Goal: Task Accomplishment & Management: Use online tool/utility

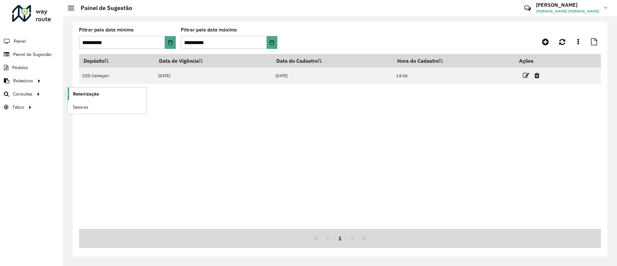
click at [98, 89] on link "Roteirização" at bounding box center [107, 93] width 79 height 13
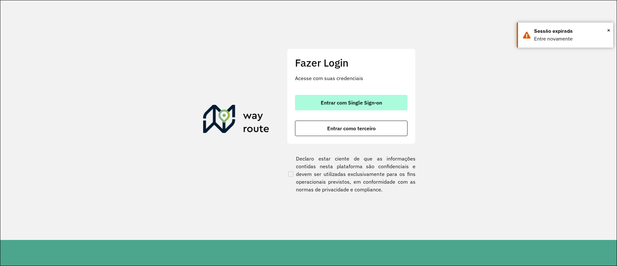
click at [326, 104] on span "Entrar com Single Sign-on" at bounding box center [351, 102] width 61 height 5
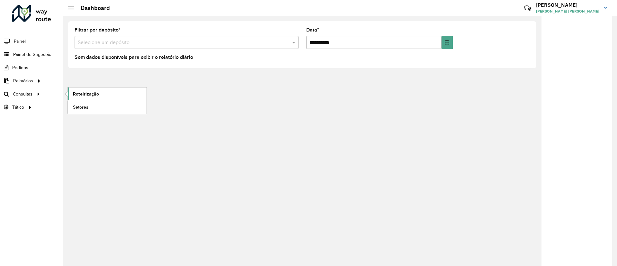
click at [84, 92] on span "Roteirização" at bounding box center [86, 94] width 26 height 7
click at [76, 93] on span "Roteirização" at bounding box center [86, 94] width 26 height 7
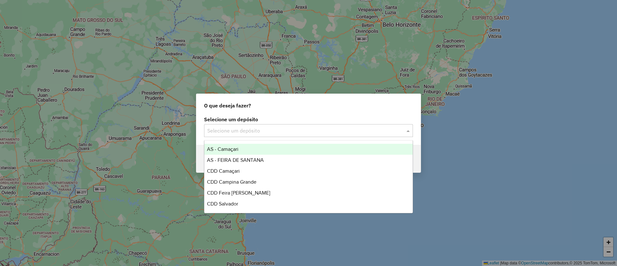
click at [236, 130] on input "text" at bounding box center [302, 131] width 190 height 8
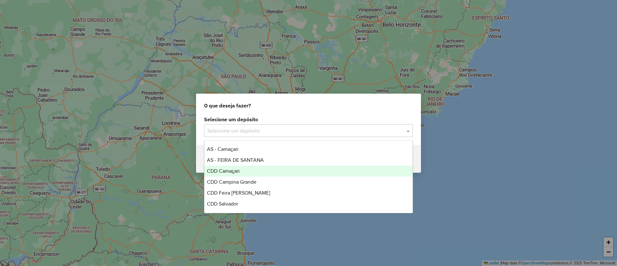
click at [265, 174] on div "CDD Camaçari" at bounding box center [308, 171] width 208 height 11
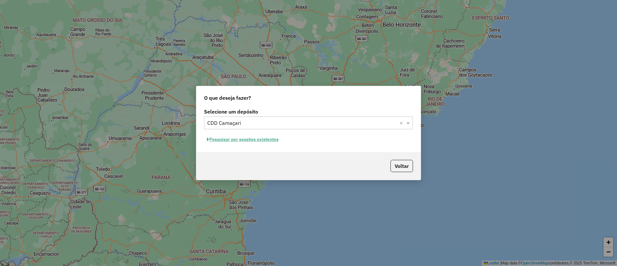
click at [273, 139] on button "Pesquisar por sessões existentes" at bounding box center [242, 139] width 77 height 10
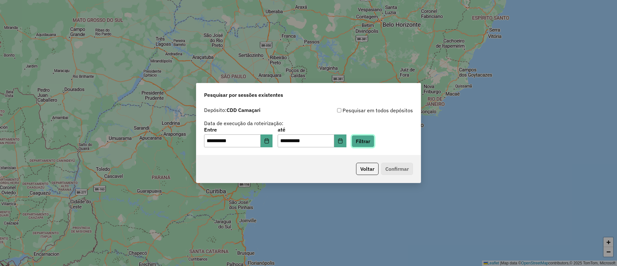
click at [374, 142] on button "Filtrar" at bounding box center [363, 141] width 23 height 12
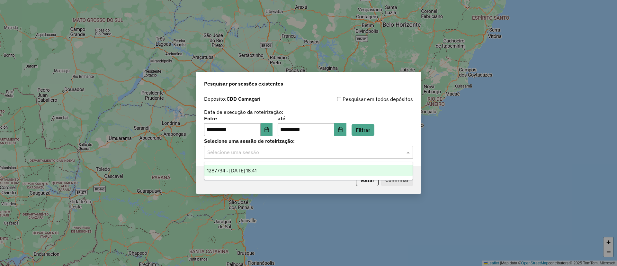
click at [293, 148] on div "Selecione uma sessão" at bounding box center [308, 152] width 209 height 13
click at [304, 172] on div "1287734 - 03/10/2025 18:41" at bounding box center [308, 170] width 208 height 11
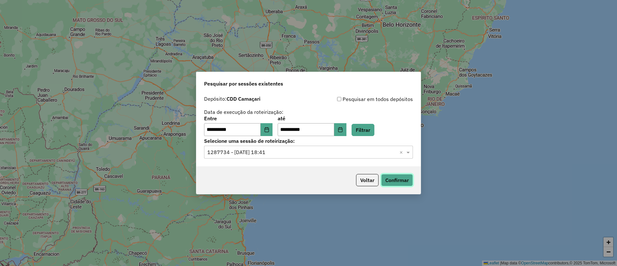
click at [403, 182] on button "Confirmar" at bounding box center [397, 180] width 32 height 12
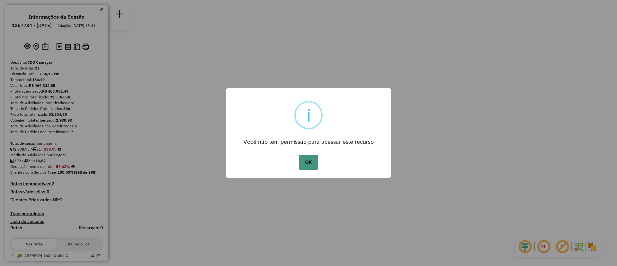
click at [315, 158] on button "OK" at bounding box center [308, 162] width 19 height 15
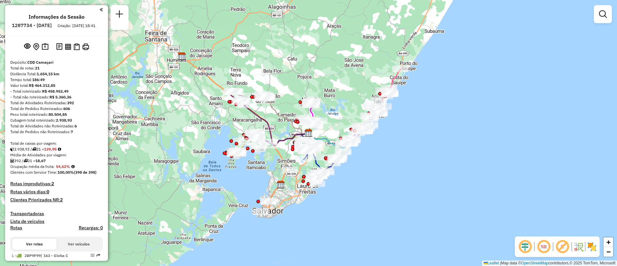
click at [341, 101] on div "Janela de atendimento Grade de atendimento Capacidade Transportadoras Veículos …" at bounding box center [308, 133] width 617 height 266
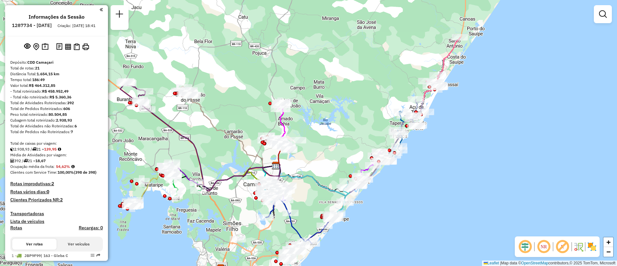
click at [341, 101] on div "Janela de atendimento Grade de atendimento Capacidade Transportadoras Veículos …" at bounding box center [308, 133] width 617 height 266
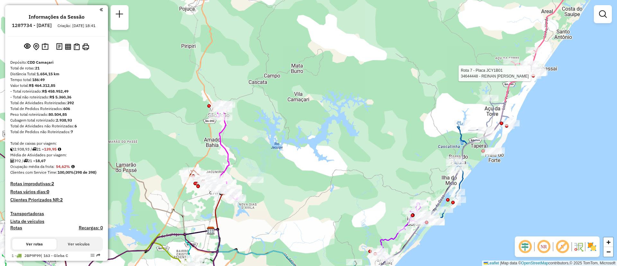
select select "**********"
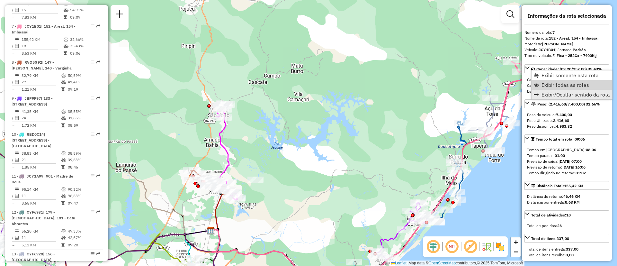
scroll to position [462, 0]
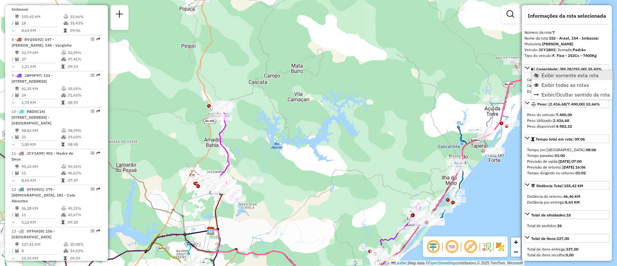
click at [562, 77] on span "Exibir somente esta rota" at bounding box center [570, 75] width 57 height 5
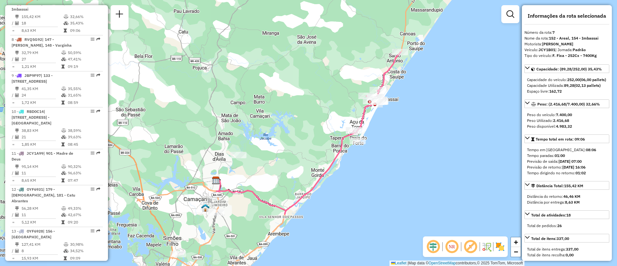
click at [298, 184] on div "Janela de atendimento Grade de atendimento Capacidade Transportadoras Veículos …" at bounding box center [308, 133] width 617 height 266
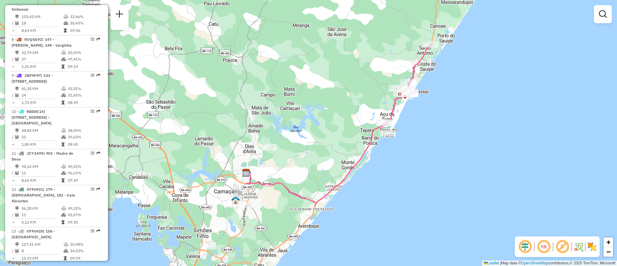
drag, startPoint x: 298, startPoint y: 184, endPoint x: 346, endPoint y: 167, distance: 50.7
click at [346, 167] on div "Janela de atendimento Grade de atendimento Capacidade Transportadoras Veículos …" at bounding box center [308, 133] width 617 height 266
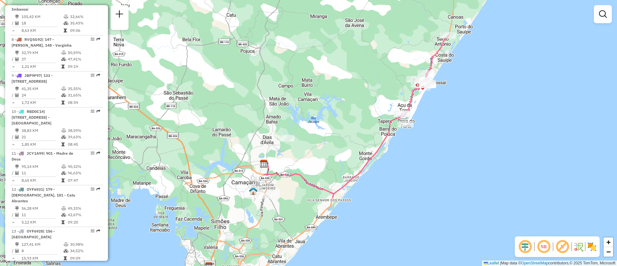
click at [371, 151] on div "Janela de atendimento Grade de atendimento Capacidade Transportadoras Veículos …" at bounding box center [308, 133] width 617 height 266
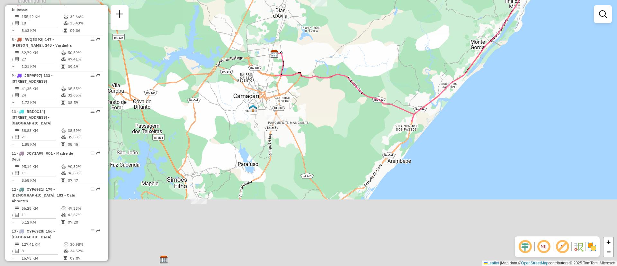
drag, startPoint x: 240, startPoint y: 148, endPoint x: 361, endPoint y: 19, distance: 176.7
click at [361, 19] on div "Janela de atendimento Grade de atendimento Capacidade Transportadoras Veículos …" at bounding box center [308, 133] width 617 height 266
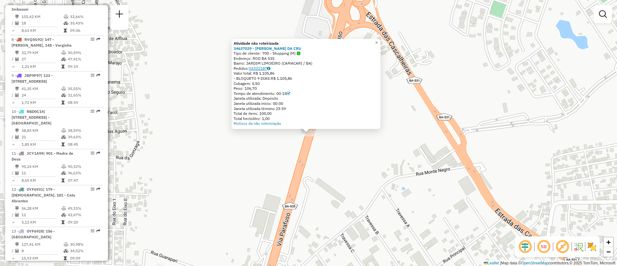
click at [261, 67] on link "03322187" at bounding box center [259, 68] width 21 height 5
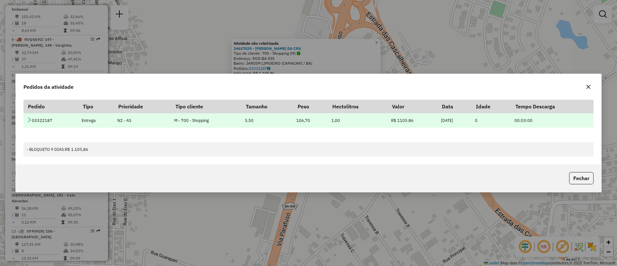
click at [25, 121] on td "03322187" at bounding box center [50, 120] width 55 height 14
click at [26, 121] on td "03322187" at bounding box center [50, 120] width 55 height 14
click at [27, 121] on icon at bounding box center [29, 119] width 5 height 5
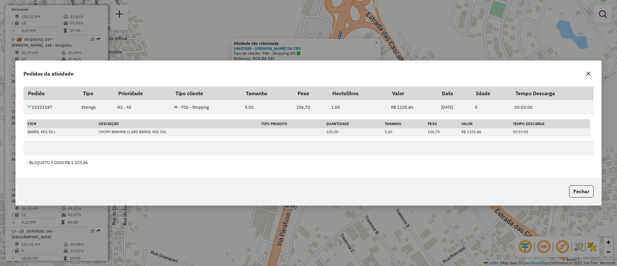
click at [562, 27] on div "Pedidos da atividade Pedido Tipo Prioridade Tipo cliente Tamanho Peso Hectolitr…" at bounding box center [308, 133] width 617 height 266
click at [591, 75] on button "button" at bounding box center [588, 73] width 10 height 10
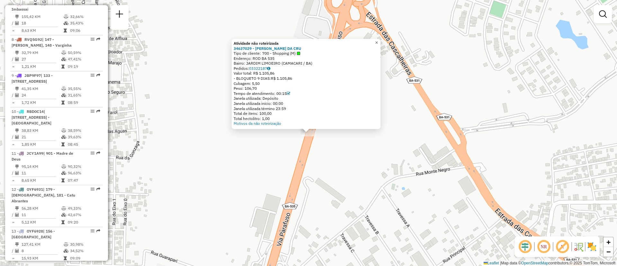
click at [381, 42] on link "×" at bounding box center [377, 43] width 8 height 8
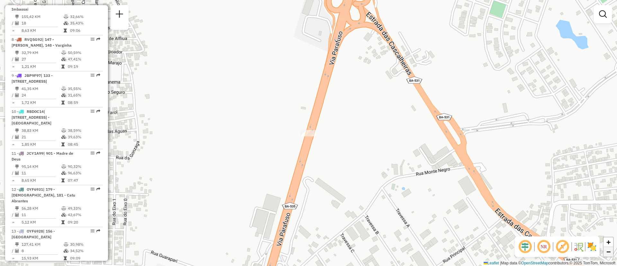
click at [610, 253] on span "−" at bounding box center [608, 251] width 4 height 8
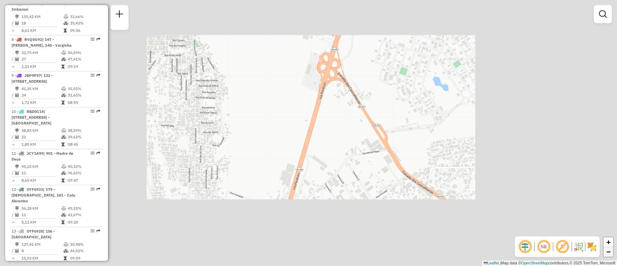
click at [610, 253] on span "−" at bounding box center [608, 251] width 4 height 8
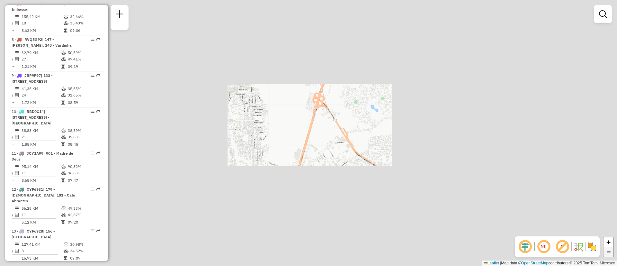
click at [610, 253] on span "−" at bounding box center [608, 251] width 4 height 8
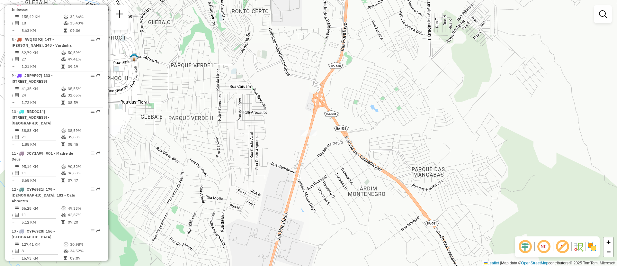
click at [614, 255] on div "Janela de atendimento Grade de atendimento Capacidade Transportadoras Veículos …" at bounding box center [308, 133] width 617 height 266
click at [610, 251] on span "−" at bounding box center [608, 251] width 4 height 8
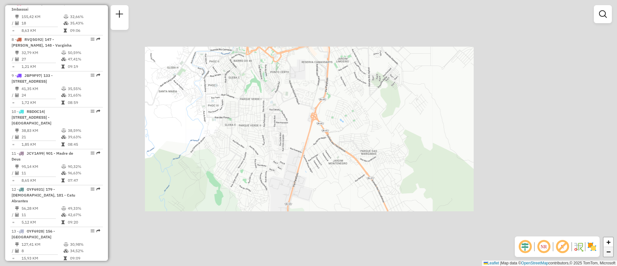
click at [610, 251] on span "−" at bounding box center [608, 251] width 4 height 8
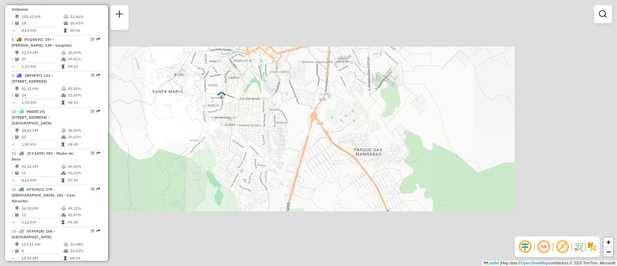
click at [610, 251] on span "−" at bounding box center [608, 251] width 4 height 8
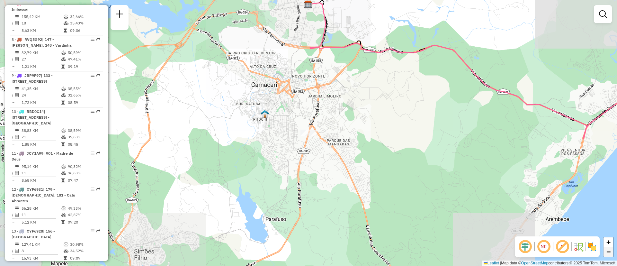
click at [610, 251] on span "−" at bounding box center [608, 251] width 4 height 8
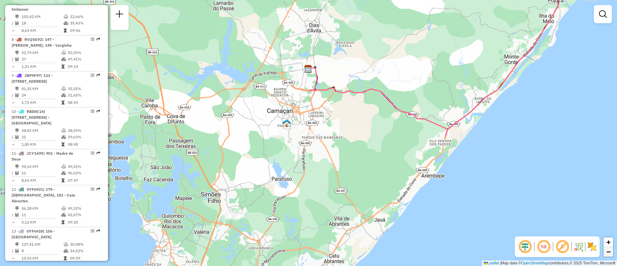
click at [610, 251] on span "−" at bounding box center [608, 251] width 4 height 8
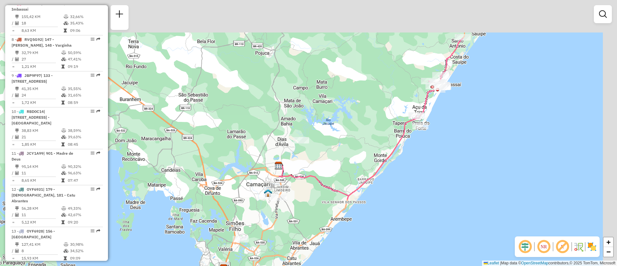
drag, startPoint x: 490, startPoint y: 77, endPoint x: 454, endPoint y: 160, distance: 90.9
click at [454, 160] on div "Janela de atendimento Grade de atendimento Capacidade Transportadoras Veículos …" at bounding box center [308, 133] width 617 height 266
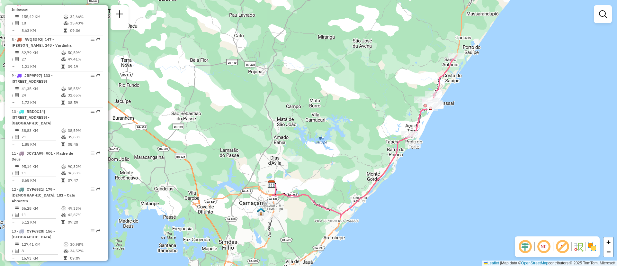
click at [460, 103] on div "Janela de atendimento Grade de atendimento Capacidade Transportadoras Veículos …" at bounding box center [308, 133] width 617 height 266
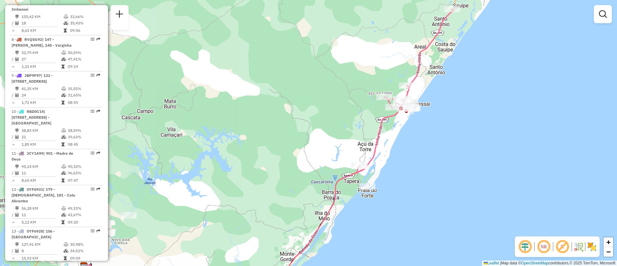
click at [460, 103] on div "Janela de atendimento Grade de atendimento Capacidade Transportadoras Veículos …" at bounding box center [308, 133] width 617 height 266
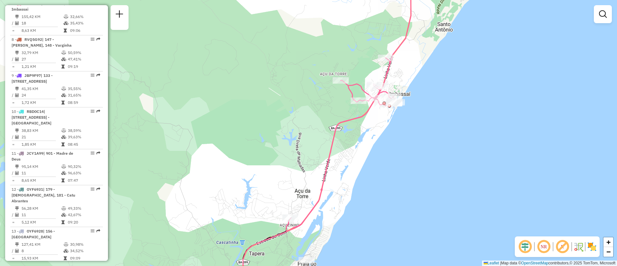
drag, startPoint x: 460, startPoint y: 103, endPoint x: 491, endPoint y: 92, distance: 33.2
click at [491, 92] on div "Janela de atendimento Grade de atendimento Capacidade Transportadoras Veículos …" at bounding box center [308, 133] width 617 height 266
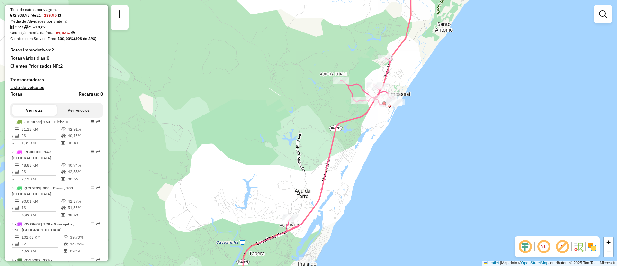
scroll to position [147, 0]
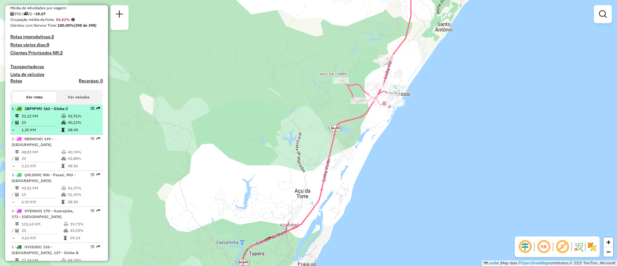
click at [52, 111] on span "| 163 - Gleba C" at bounding box center [54, 108] width 27 height 5
select select "**********"
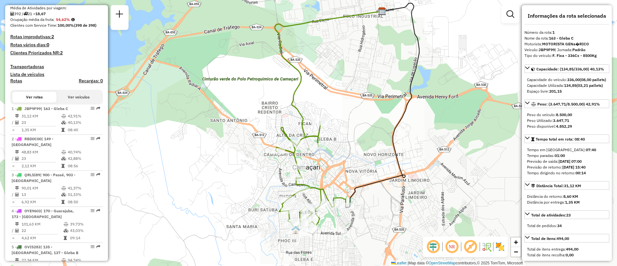
drag, startPoint x: 179, startPoint y: 169, endPoint x: 217, endPoint y: 152, distance: 41.9
click at [217, 152] on div "Janela de atendimento Grade de atendimento Capacidade Transportadoras Veículos …" at bounding box center [308, 133] width 617 height 266
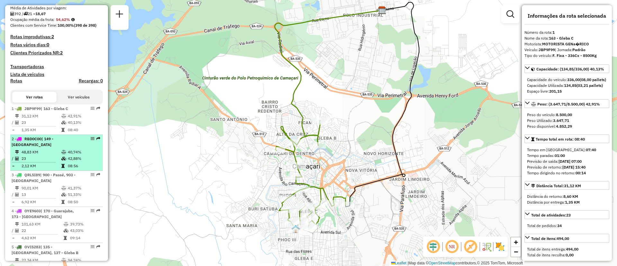
click at [53, 146] on span "| 149 - [GEOGRAPHIC_DATA]" at bounding box center [33, 141] width 42 height 11
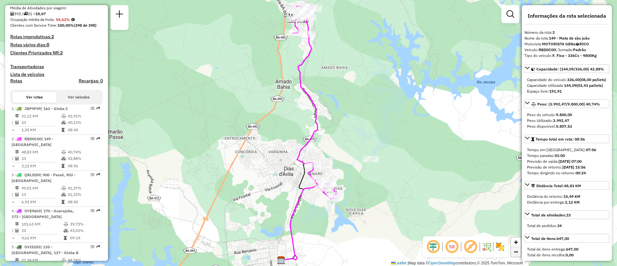
click at [516, 253] on span "−" at bounding box center [516, 251] width 4 height 8
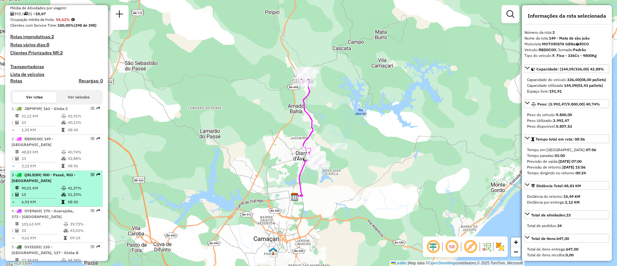
click at [47, 184] on div "3 - QRL5I89 | 900 - Passé, 903 - Candeias" at bounding box center [46, 178] width 68 height 12
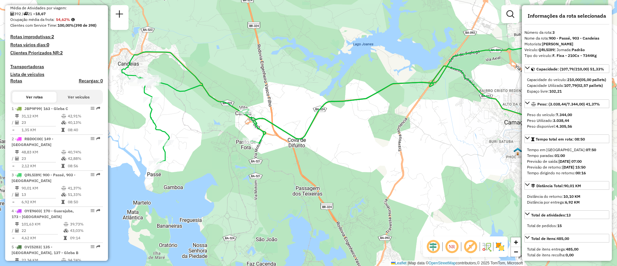
drag, startPoint x: 232, startPoint y: 148, endPoint x: 274, endPoint y: 116, distance: 52.8
click at [274, 116] on div "Janela de atendimento Grade de atendimento Capacidade Transportadoras Veículos …" at bounding box center [308, 133] width 617 height 266
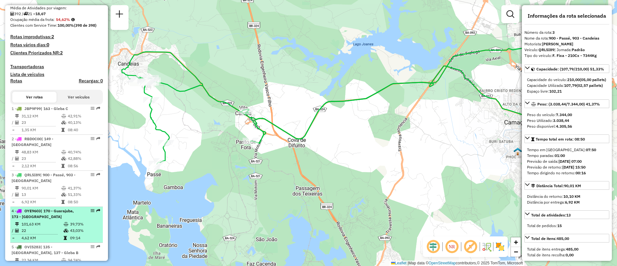
click at [46, 234] on td "22" at bounding box center [42, 230] width 42 height 6
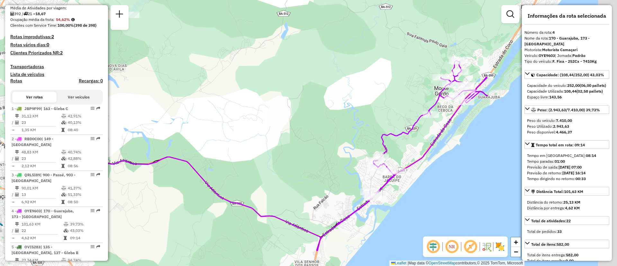
drag, startPoint x: 290, startPoint y: 72, endPoint x: 245, endPoint y: 95, distance: 50.0
click at [245, 95] on div "Janela de atendimento Grade de atendimento Capacidade Transportadoras Veículos …" at bounding box center [308, 133] width 617 height 266
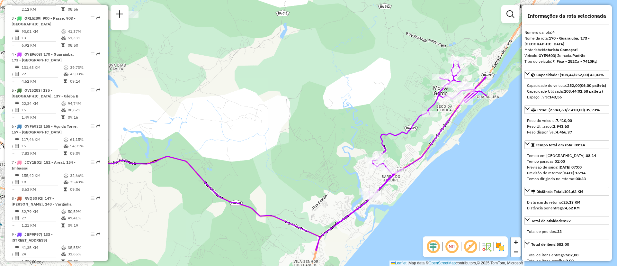
scroll to position [305, 0]
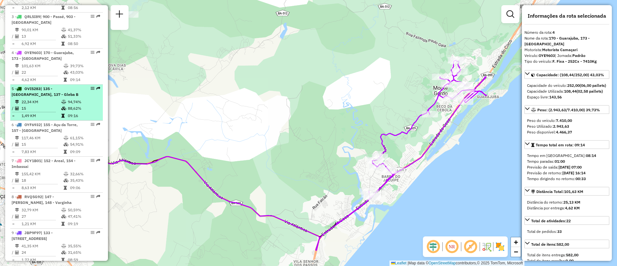
click at [65, 95] on span "| 135 - [GEOGRAPHIC_DATA], 137 - Gleba B" at bounding box center [45, 91] width 67 height 11
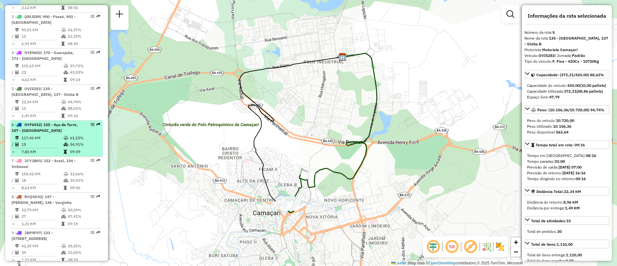
click at [52, 133] on div "6 - OYF6932 | 155 - Açu da Torre, 157 - Açuzinho" at bounding box center [46, 128] width 68 height 12
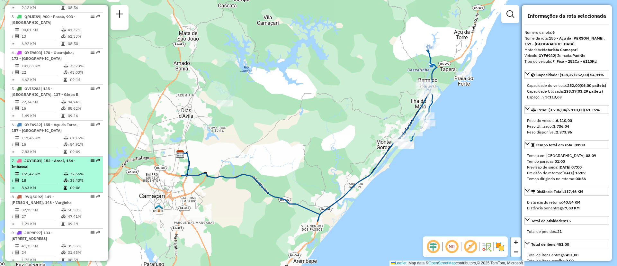
click at [46, 177] on td "155,42 KM" at bounding box center [42, 174] width 42 height 6
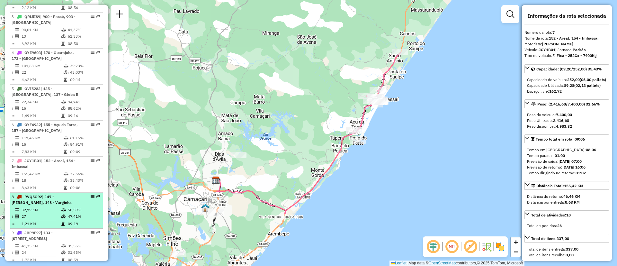
click at [44, 219] on td "27" at bounding box center [41, 216] width 40 height 6
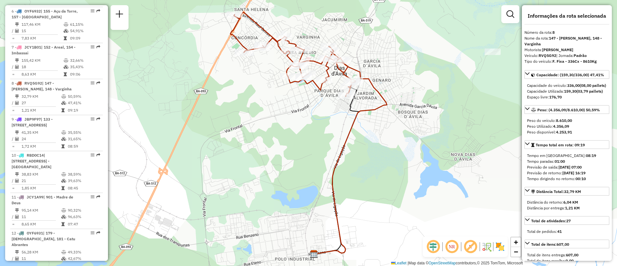
scroll to position [432, 0]
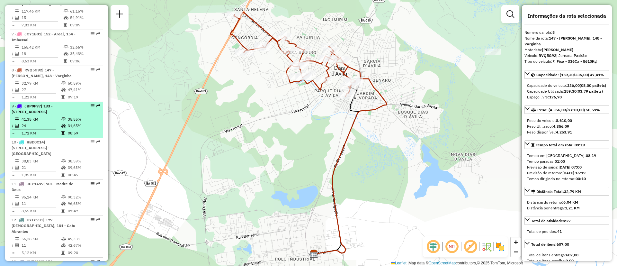
click at [67, 122] on td "35,55%" at bounding box center [83, 119] width 32 height 6
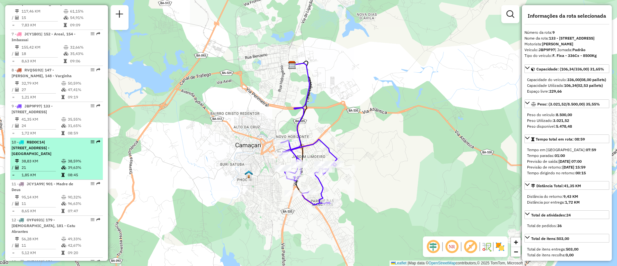
click at [46, 163] on td "38,83 KM" at bounding box center [41, 161] width 40 height 6
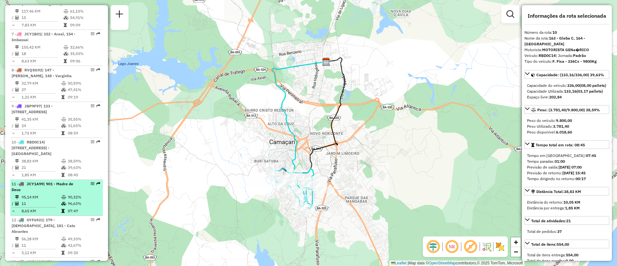
click at [34, 202] on td "11" at bounding box center [41, 203] width 40 height 6
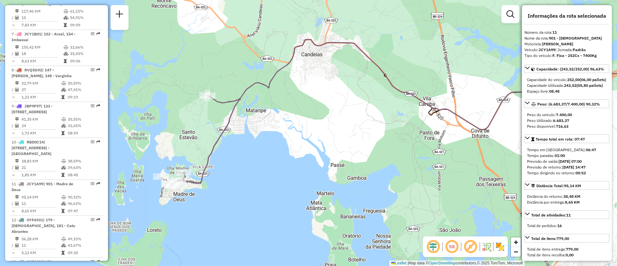
drag, startPoint x: 143, startPoint y: 143, endPoint x: 287, endPoint y: 119, distance: 146.3
click at [287, 119] on div "Janela de atendimento Grade de atendimento Capacidade Transportadoras Veículos …" at bounding box center [308, 133] width 617 height 266
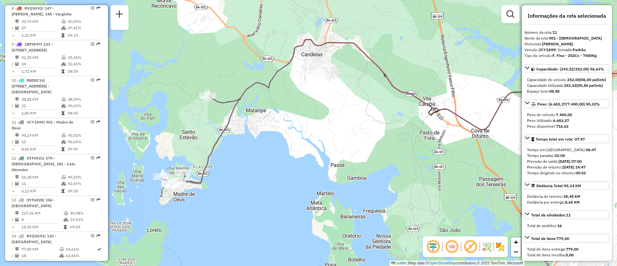
scroll to position [495, 0]
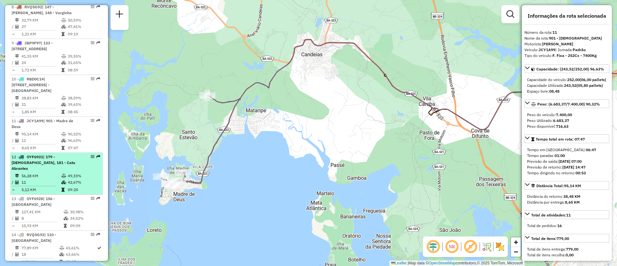
click at [61, 174] on icon at bounding box center [63, 176] width 5 height 4
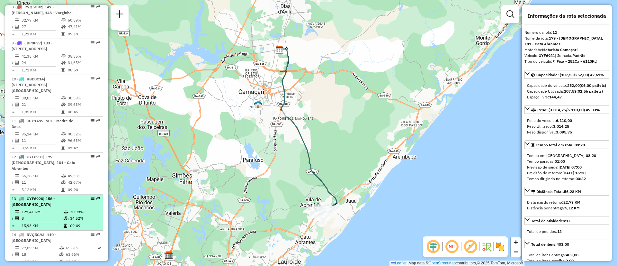
click at [49, 196] on div "13 - OYF6928 | 156 - Praia do Forte" at bounding box center [46, 202] width 68 height 12
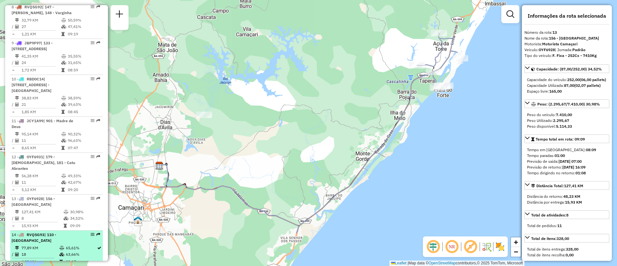
click at [42, 232] on span "RVQ5G93" at bounding box center [36, 234] width 18 height 5
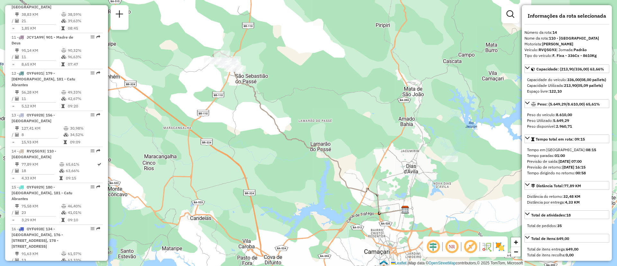
scroll to position [585, 0]
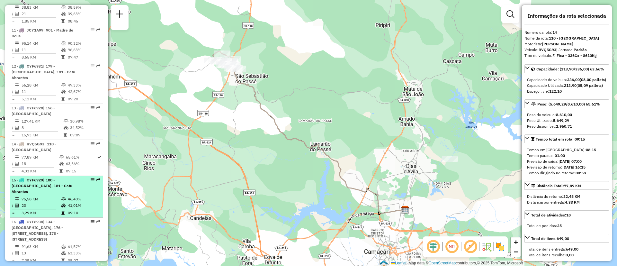
click at [47, 202] on td "23" at bounding box center [41, 205] width 40 height 6
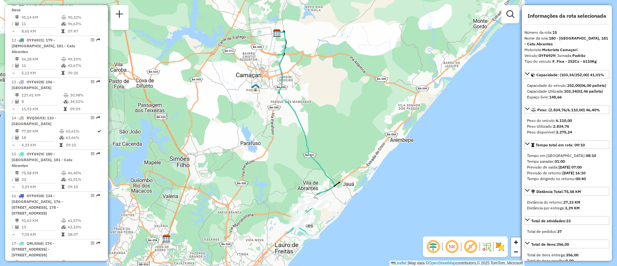
scroll to position [615, 0]
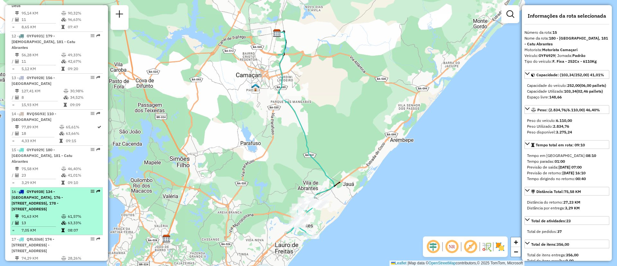
click at [63, 191] on span "| 134 - [GEOGRAPHIC_DATA], 176 - [STREET_ADDRESS], 178 - [STREET_ADDRESS]" at bounding box center [37, 200] width 51 height 22
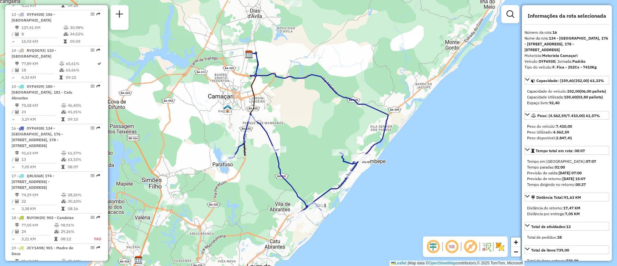
scroll to position [725, 0]
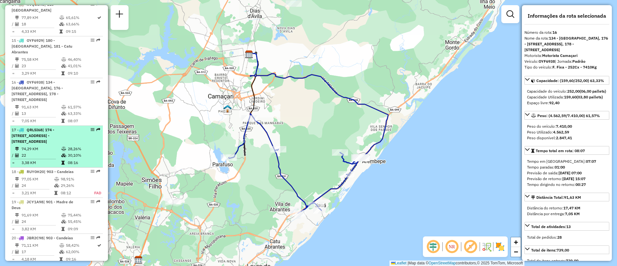
click at [46, 159] on td "3,38 KM" at bounding box center [41, 162] width 40 height 6
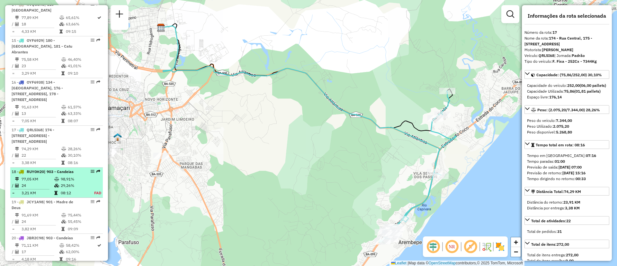
click at [39, 190] on td "3,21 KM" at bounding box center [37, 193] width 33 height 6
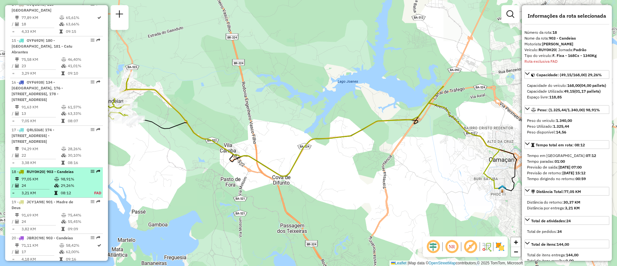
scroll to position [875, 0]
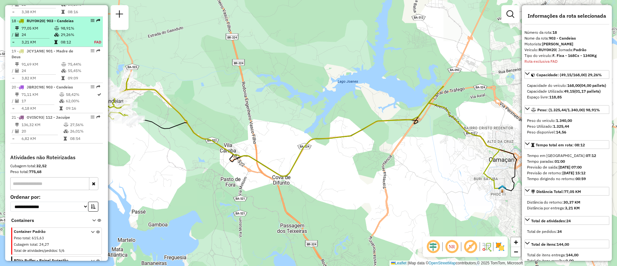
click at [39, 181] on div "**********" at bounding box center [57, 219] width 98 height 130
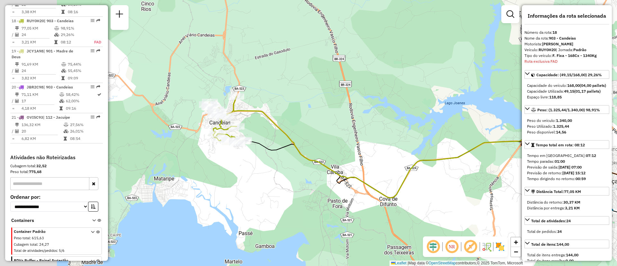
drag, startPoint x: 198, startPoint y: 121, endPoint x: 305, endPoint y: 142, distance: 109.7
click at [305, 142] on div "Janela de atendimento Grade de atendimento Capacidade Transportadoras Veículos …" at bounding box center [308, 133] width 617 height 266
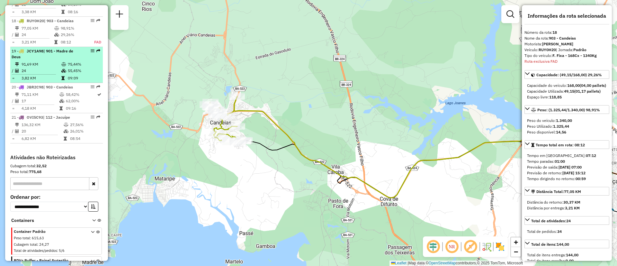
click at [62, 61] on td at bounding box center [64, 64] width 6 height 6
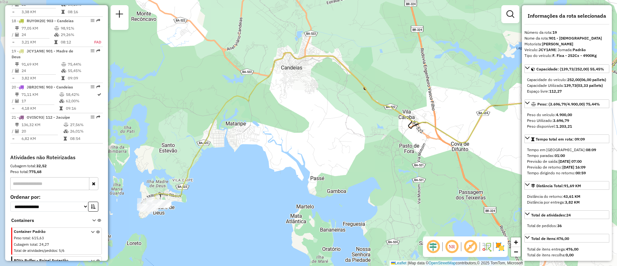
drag, startPoint x: 336, startPoint y: 133, endPoint x: 464, endPoint y: 128, distance: 128.7
click at [464, 128] on div "Janela de atendimento Grade de atendimento Capacidade Transportadoras Veículos …" at bounding box center [308, 133] width 617 height 266
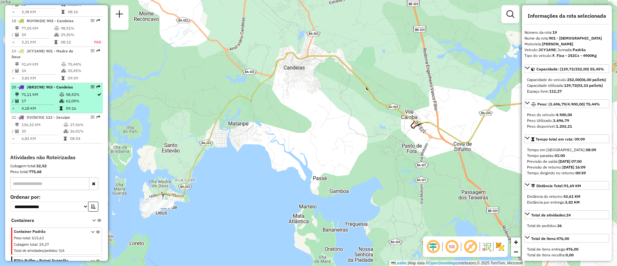
click at [53, 98] on td "17" at bounding box center [40, 101] width 38 height 6
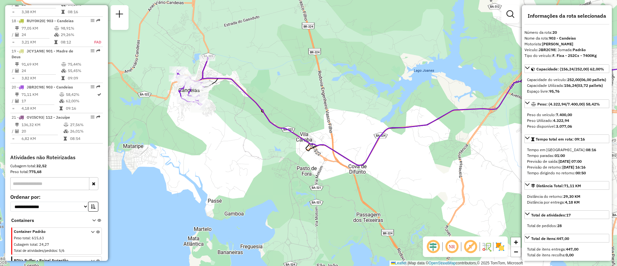
drag, startPoint x: 165, startPoint y: 87, endPoint x: 256, endPoint y: 65, distance: 94.2
click at [256, 65] on div "Janela de atendimento Grade de atendimento Capacidade Transportadoras Veículos …" at bounding box center [308, 133] width 617 height 266
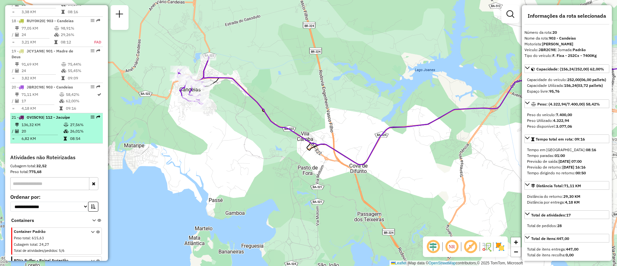
click at [22, 135] on td "6,82 KM" at bounding box center [42, 138] width 42 height 6
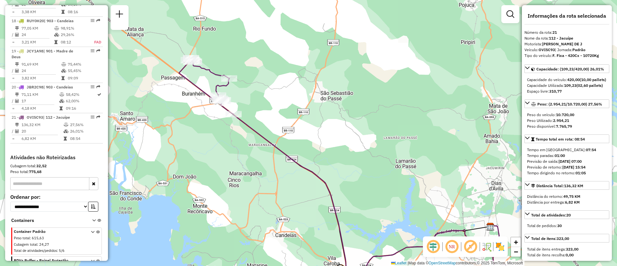
drag, startPoint x: 170, startPoint y: 96, endPoint x: 218, endPoint y: 140, distance: 65.3
click at [218, 140] on div "Janela de atendimento Grade de atendimento Capacidade Transportadoras Veículos …" at bounding box center [308, 133] width 617 height 266
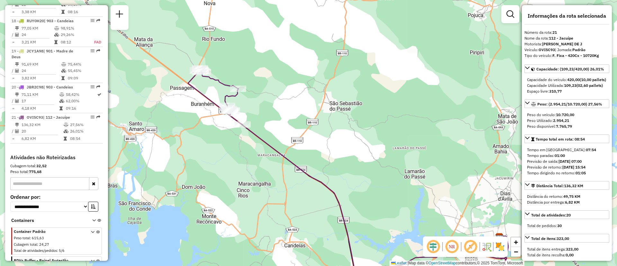
click at [180, 104] on div "Janela de atendimento Grade de atendimento Capacidade Transportadoras Veículos …" at bounding box center [308, 133] width 617 height 266
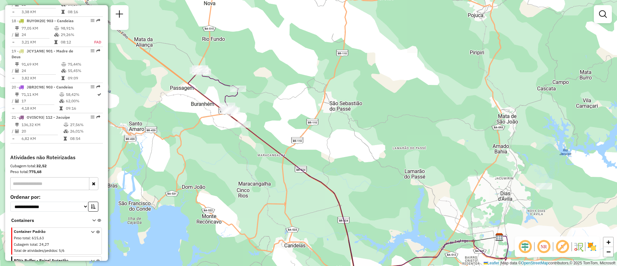
click at [180, 104] on div "Janela de atendimento Grade de atendimento Capacidade Transportadoras Veículos …" at bounding box center [308, 133] width 617 height 266
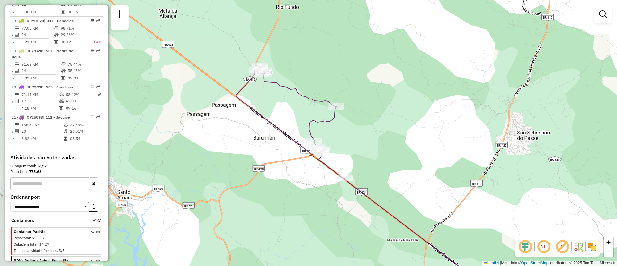
drag, startPoint x: 180, startPoint y: 104, endPoint x: 220, endPoint y: 140, distance: 53.7
click at [220, 140] on div "Janela de atendimento Grade de atendimento Capacidade Transportadoras Veículos …" at bounding box center [308, 133] width 617 height 266
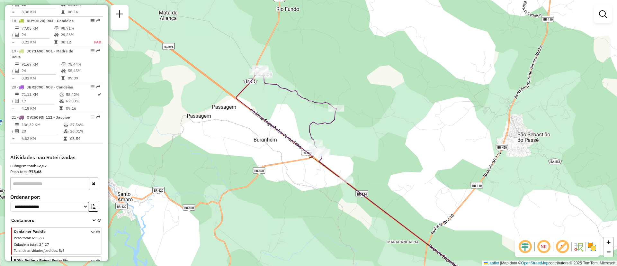
click at [324, 51] on div "Janela de atendimento Grade de atendimento Capacidade Transportadoras Veículos …" at bounding box center [308, 133] width 617 height 266
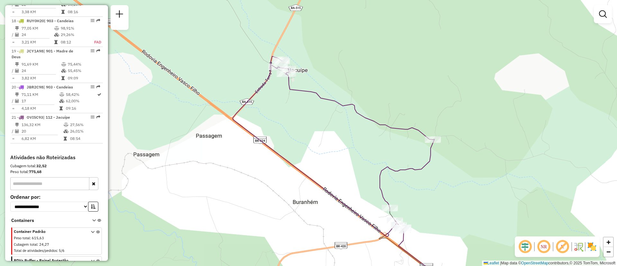
drag, startPoint x: 262, startPoint y: 58, endPoint x: 350, endPoint y: 48, distance: 89.3
click at [350, 48] on div "Janela de atendimento Grade de atendimento Capacidade Transportadoras Veículos …" at bounding box center [308, 133] width 617 height 266
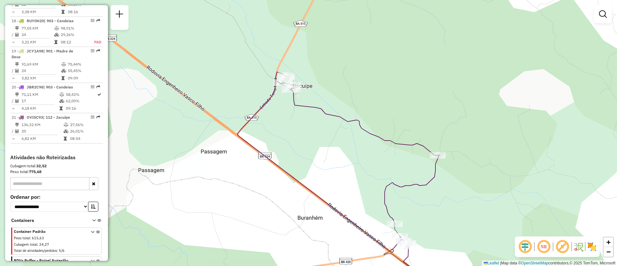
scroll to position [887, 0]
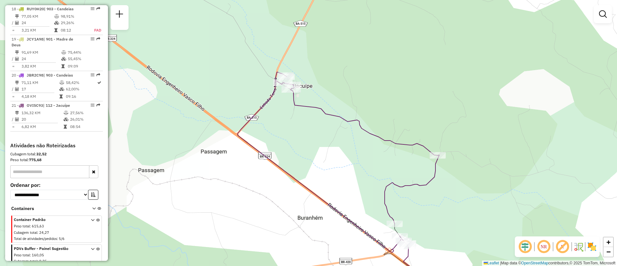
click at [91, 218] on icon at bounding box center [93, 230] width 4 height 24
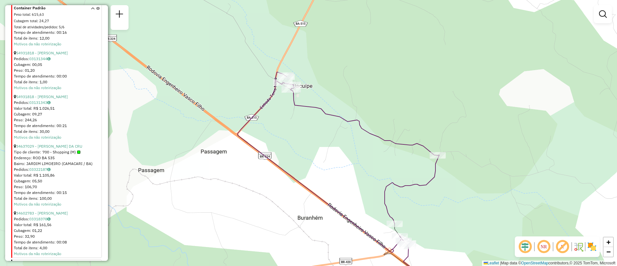
scroll to position [1215, 0]
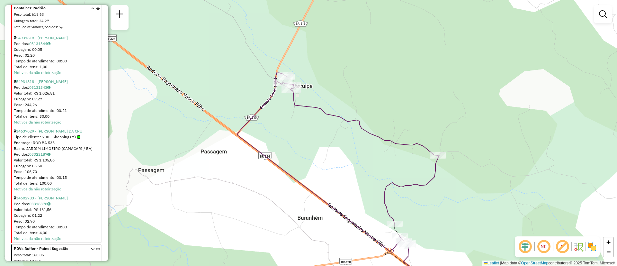
click at [91, 247] on icon at bounding box center [93, 259] width 4 height 24
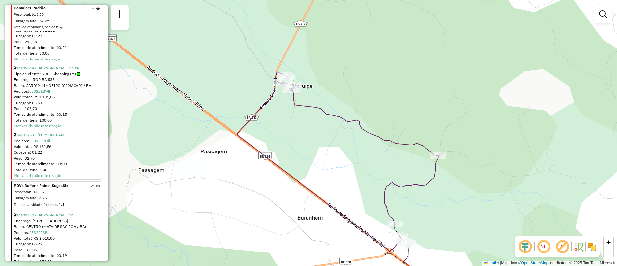
click at [173, 192] on div "Janela de atendimento Grade de atendimento Capacidade Transportadoras Veículos …" at bounding box center [308, 133] width 617 height 266
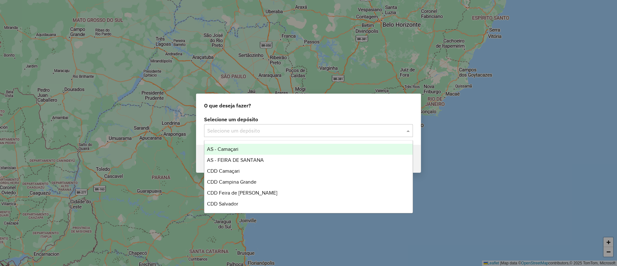
click at [251, 130] on input "text" at bounding box center [302, 131] width 190 height 8
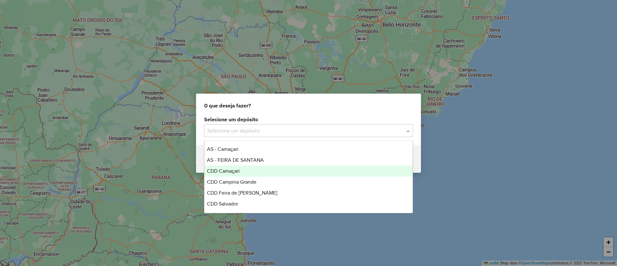
click at [279, 174] on div "CDD Camaçari" at bounding box center [308, 171] width 208 height 11
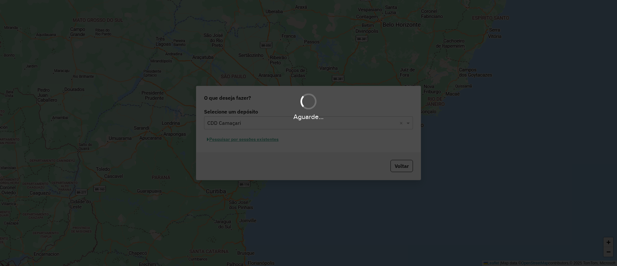
click at [244, 151] on div "Aguarde..." at bounding box center [308, 133] width 617 height 266
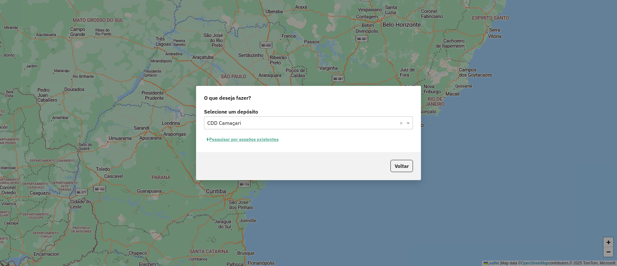
click at [281, 142] on button "Pesquisar por sessões existentes" at bounding box center [242, 139] width 77 height 10
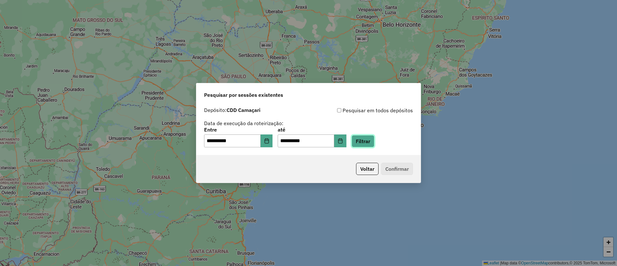
click at [368, 144] on button "Filtrar" at bounding box center [363, 141] width 23 height 12
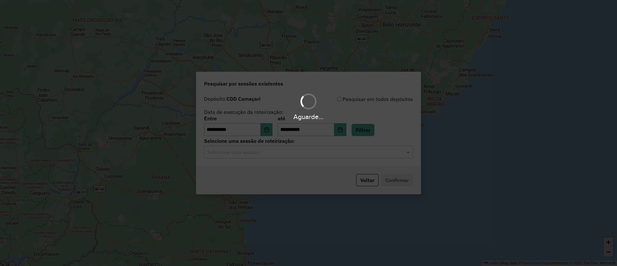
click at [265, 157] on hb-app "**********" at bounding box center [308, 133] width 617 height 266
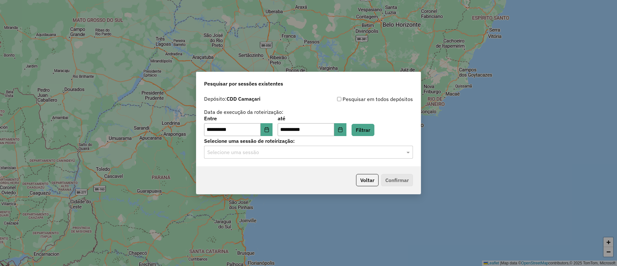
click at [275, 152] on input "text" at bounding box center [302, 152] width 190 height 8
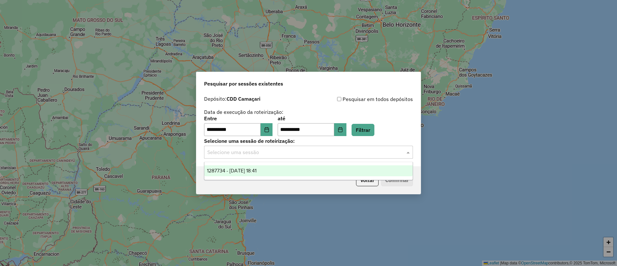
click at [282, 170] on div "1287734 - 03/10/2025 18:41" at bounding box center [308, 170] width 208 height 11
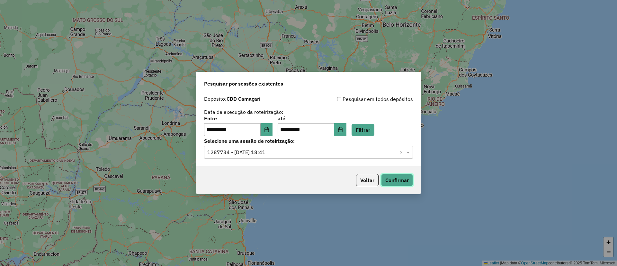
click at [394, 182] on button "Confirmar" at bounding box center [397, 180] width 32 height 12
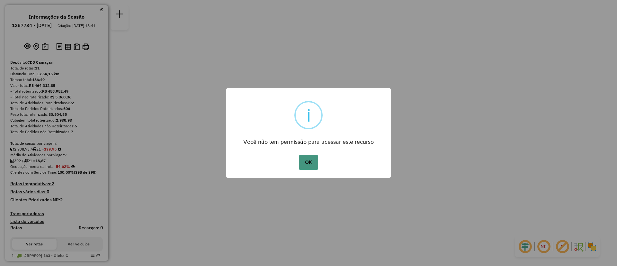
click at [300, 166] on button "OK" at bounding box center [308, 162] width 19 height 15
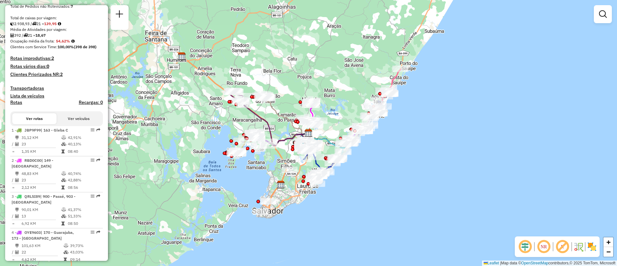
scroll to position [127, 0]
click at [226, 218] on div "Janela de atendimento Grade de atendimento Capacidade Transportadoras Veículos …" at bounding box center [308, 133] width 617 height 266
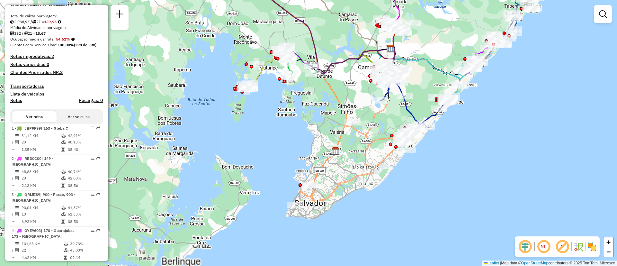
click at [313, 170] on div "Janela de atendimento Grade de atendimento Capacidade Transportadoras Veículos …" at bounding box center [308, 133] width 617 height 266
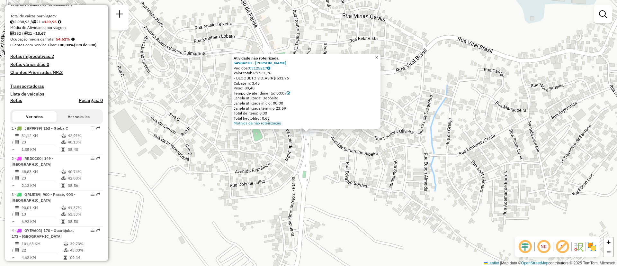
click at [377, 54] on link "×" at bounding box center [377, 58] width 8 height 8
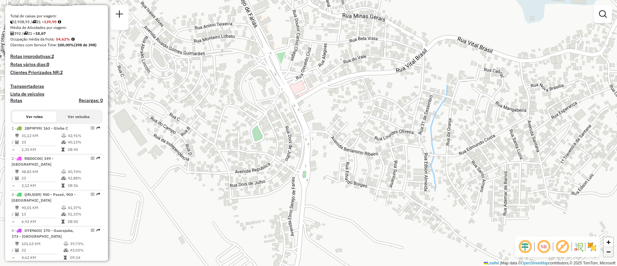
click at [608, 254] on span "−" at bounding box center [608, 251] width 4 height 8
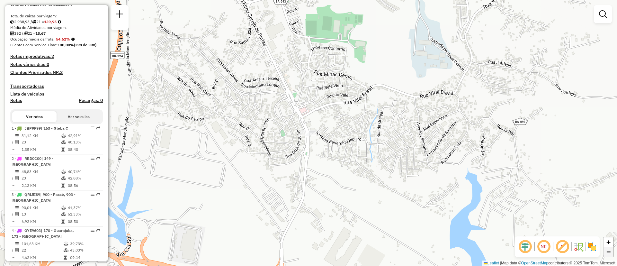
click at [608, 254] on span "−" at bounding box center [608, 251] width 4 height 8
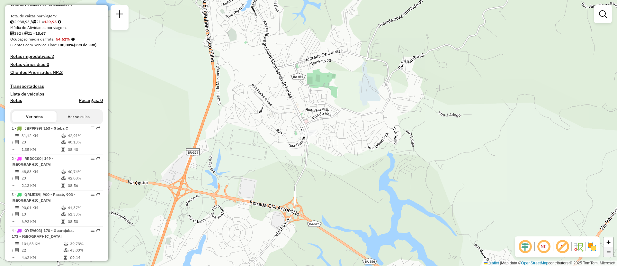
click at [608, 254] on span "−" at bounding box center [608, 251] width 4 height 8
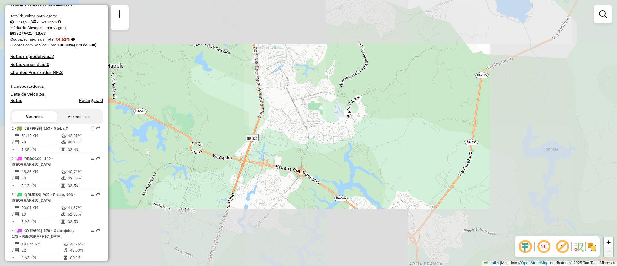
click at [608, 254] on span "−" at bounding box center [608, 251] width 4 height 8
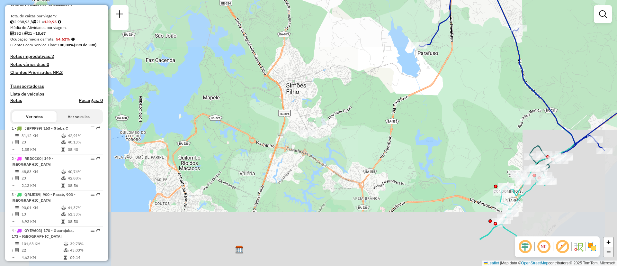
click at [608, 254] on span "−" at bounding box center [608, 251] width 4 height 8
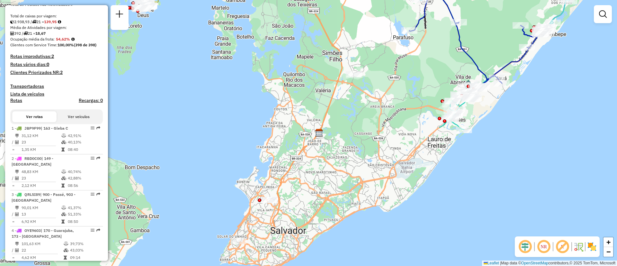
drag, startPoint x: 358, startPoint y: 196, endPoint x: 403, endPoint y: 138, distance: 74.0
click at [403, 138] on div "Janela de atendimento Grade de atendimento Capacidade Transportadoras Veículos …" at bounding box center [308, 133] width 617 height 266
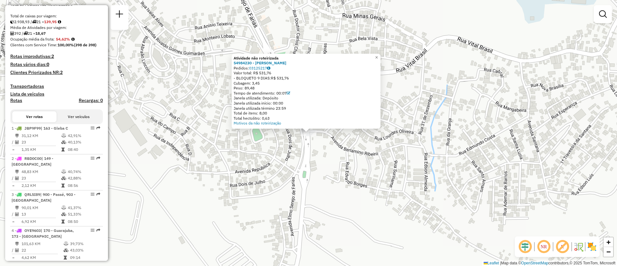
click at [249, 179] on div "Atividade não roteirizada 54984230 - [PERSON_NAME] DE SANTANA Pedidos: 03125217…" at bounding box center [308, 133] width 617 height 266
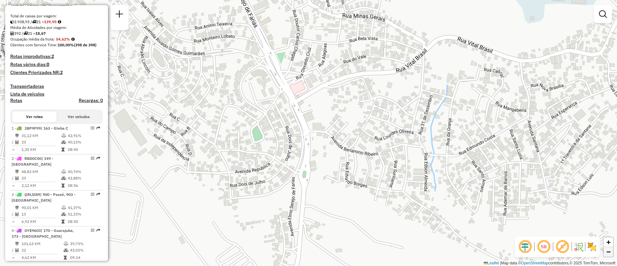
click at [609, 248] on span "−" at bounding box center [608, 251] width 4 height 8
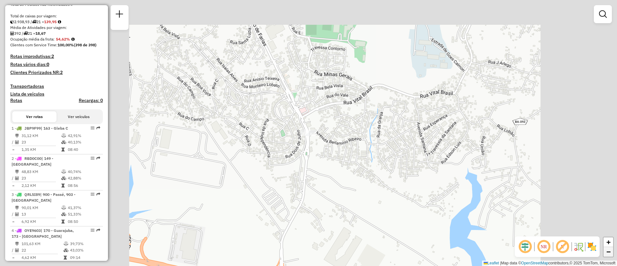
click at [609, 248] on span "−" at bounding box center [608, 251] width 4 height 8
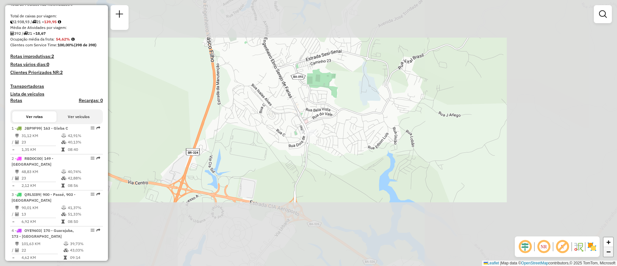
click at [609, 248] on span "−" at bounding box center [608, 251] width 4 height 8
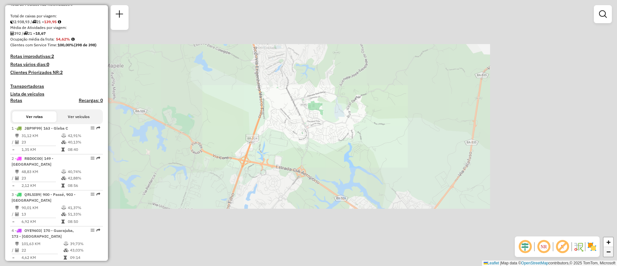
click at [609, 248] on span "−" at bounding box center [608, 251] width 4 height 8
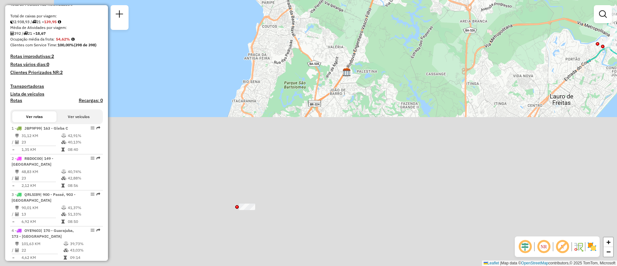
drag, startPoint x: 292, startPoint y: 231, endPoint x: 400, endPoint y: 54, distance: 207.4
click at [400, 54] on div "Janela de atendimento Grade de atendimento Capacidade Transportadoras Veículos …" at bounding box center [308, 133] width 617 height 266
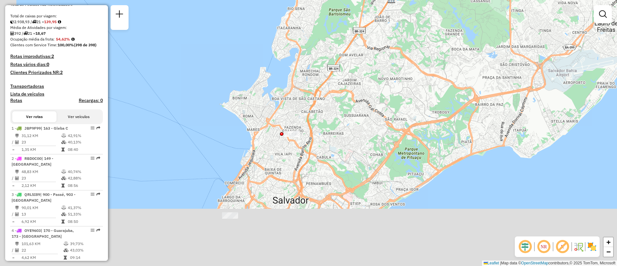
drag, startPoint x: 322, startPoint y: 202, endPoint x: 368, endPoint y: 129, distance: 86.1
click at [368, 129] on div "Janela de atendimento Grade de atendimento Capacidade Transportadoras Veículos …" at bounding box center [308, 133] width 617 height 266
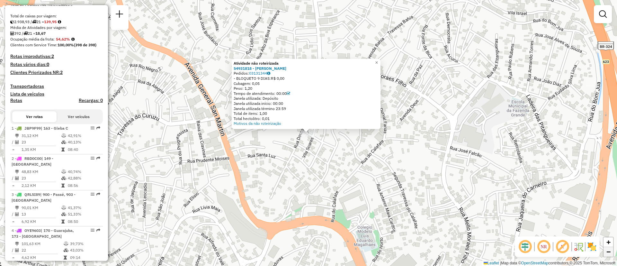
click at [609, 255] on span "−" at bounding box center [608, 251] width 4 height 8
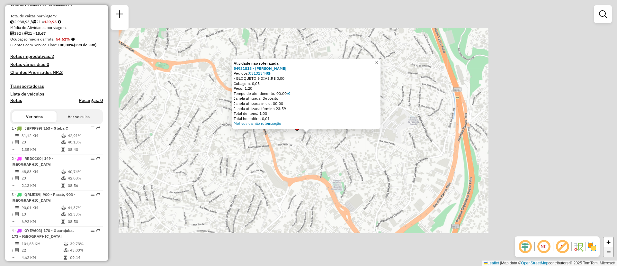
click at [609, 255] on span "−" at bounding box center [608, 251] width 4 height 8
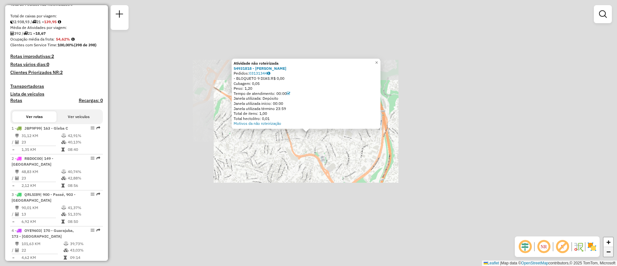
click at [609, 255] on span "−" at bounding box center [608, 251] width 4 height 8
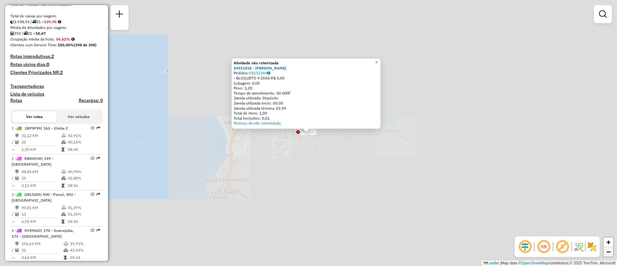
click at [609, 255] on span "−" at bounding box center [608, 251] width 4 height 8
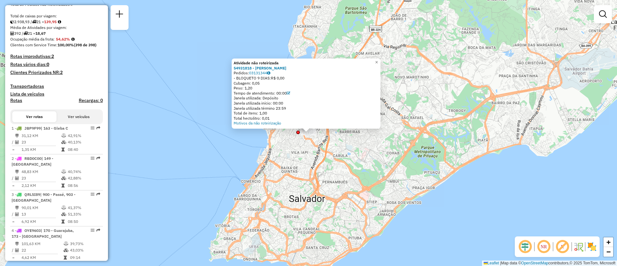
click at [353, 243] on div "Atividade não roteirizada 54931818 - [PERSON_NAME] LIMA Pedidos: 03131344 - BLO…" at bounding box center [308, 133] width 617 height 266
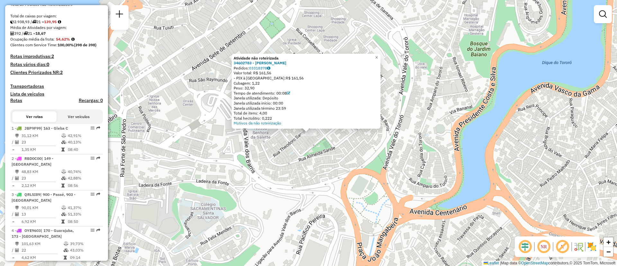
click at [560, 154] on div "Atividade não roteirizada 34602783 - [PERSON_NAME]: 03318378 Valor total: R$ 16…" at bounding box center [308, 133] width 617 height 266
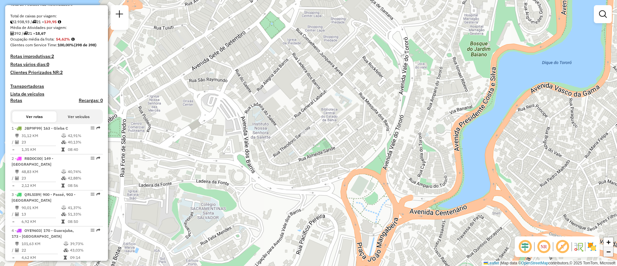
click at [611, 252] on link "−" at bounding box center [609, 252] width 10 height 10
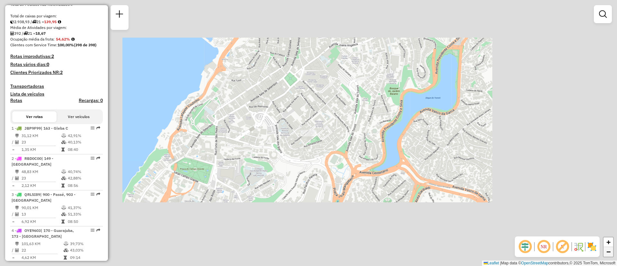
click at [611, 252] on link "−" at bounding box center [609, 252] width 10 height 10
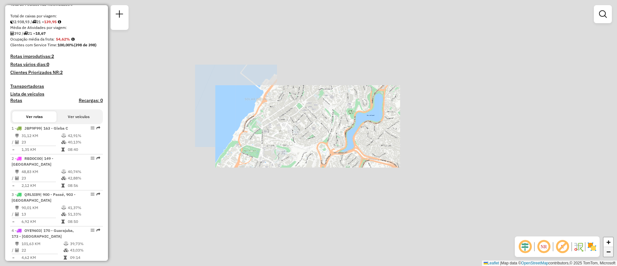
click at [611, 252] on link "−" at bounding box center [609, 252] width 10 height 10
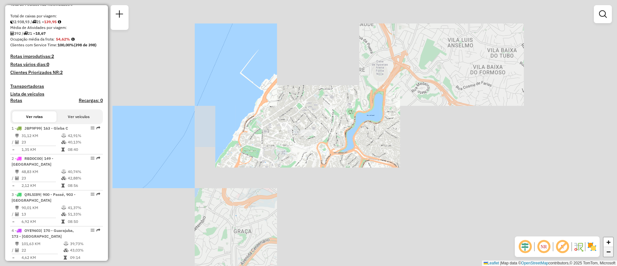
click at [611, 252] on link "−" at bounding box center [609, 252] width 10 height 10
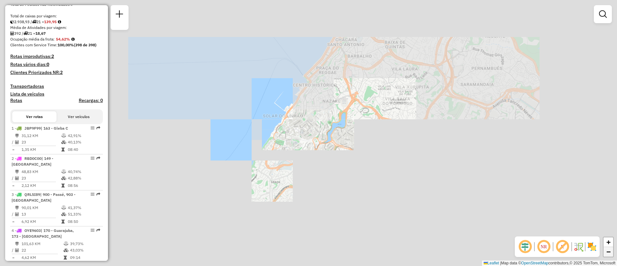
click at [611, 252] on link "−" at bounding box center [609, 252] width 10 height 10
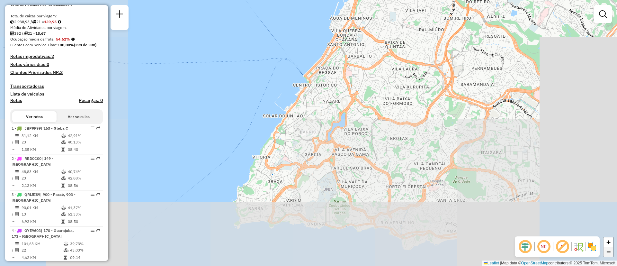
click at [611, 252] on link "−" at bounding box center [609, 252] width 10 height 10
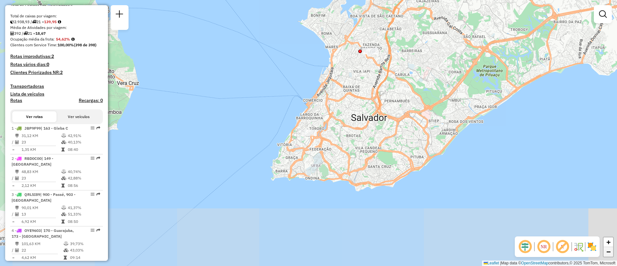
click at [611, 252] on link "−" at bounding box center [609, 252] width 10 height 10
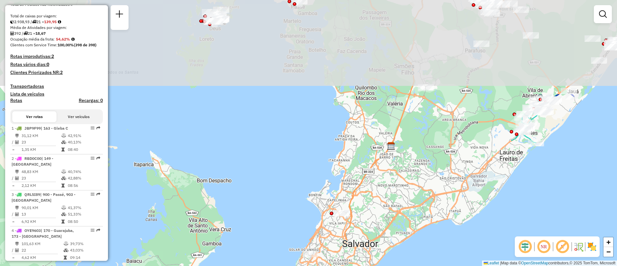
drag, startPoint x: 437, startPoint y: 34, endPoint x: 439, endPoint y: 155, distance: 120.9
click at [439, 155] on div "Janela de atendimento Grade de atendimento Capacidade Transportadoras Veículos …" at bounding box center [308, 133] width 617 height 266
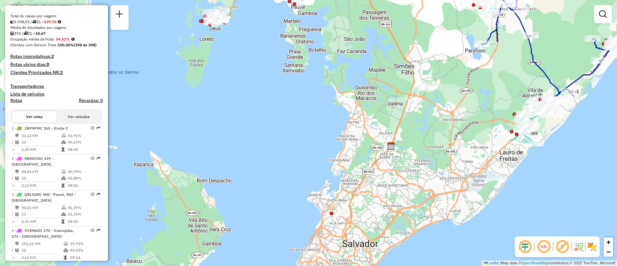
drag, startPoint x: 406, startPoint y: 201, endPoint x: 453, endPoint y: 184, distance: 49.7
click at [453, 184] on div "Janela de atendimento Grade de atendimento Capacidade Transportadoras Veículos …" at bounding box center [308, 133] width 617 height 266
